Goal: Find specific page/section: Find specific page/section

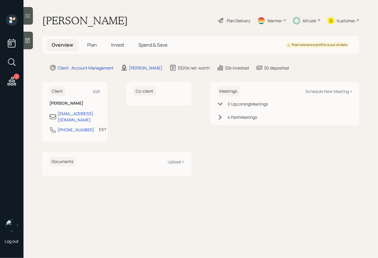
click at [88, 47] on span "Plan" at bounding box center [92, 45] width 10 height 6
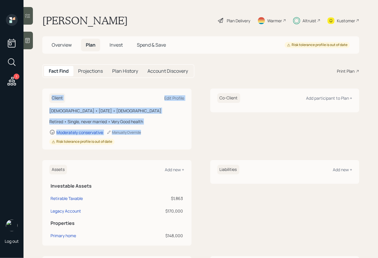
drag, startPoint x: 46, startPoint y: 94, endPoint x: 138, endPoint y: 148, distance: 107.1
click at [138, 148] on div "Client Edit Profile [DEMOGRAPHIC_DATA] • [DATE] • [DEMOGRAPHIC_DATA] Retired • …" at bounding box center [116, 119] width 149 height 61
drag, startPoint x: 147, startPoint y: 149, endPoint x: 54, endPoint y: 74, distance: 119.7
click at [54, 74] on main "[PERSON_NAME] Plan Delivery Warmer Altruist Kustomer Overview Plan Invest Spend…" at bounding box center [200, 129] width 354 height 258
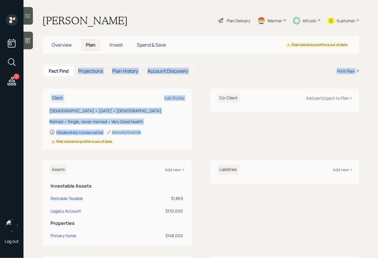
click at [70, 88] on main "[PERSON_NAME] Plan Delivery Warmer Altruist Kustomer Overview Plan Invest Spend…" at bounding box center [200, 129] width 354 height 258
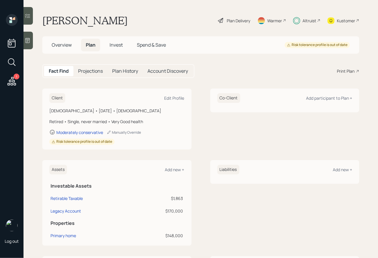
click at [307, 17] on div "Altruist" at bounding box center [306, 20] width 27 height 13
